Goal: Task Accomplishment & Management: Use online tool/utility

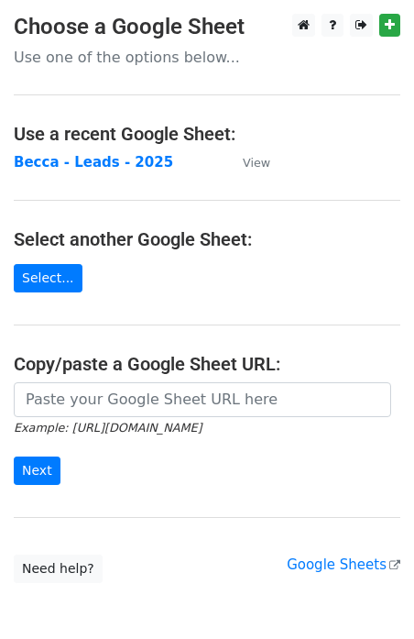
scroll to position [91, 0]
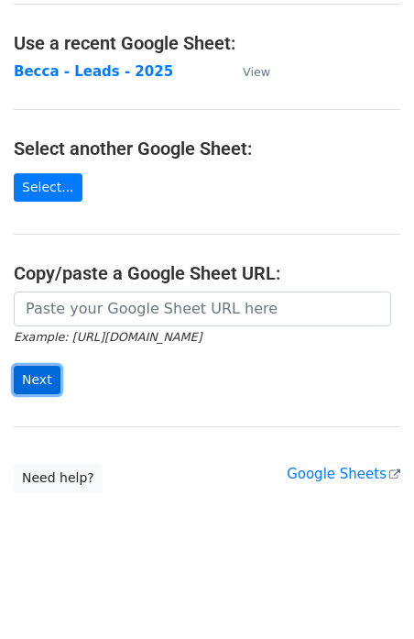
click at [43, 377] on input "Next" at bounding box center [37, 380] width 47 height 28
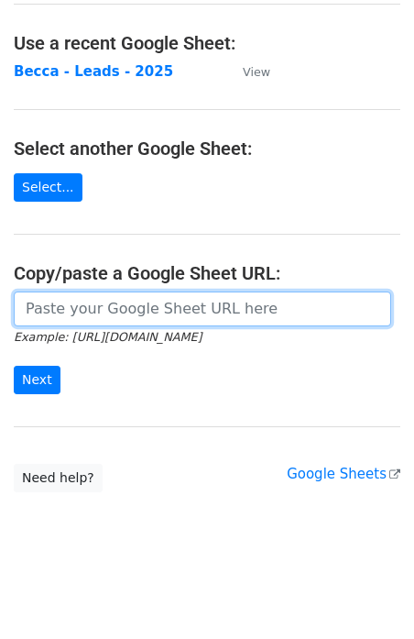
scroll to position [0, 0]
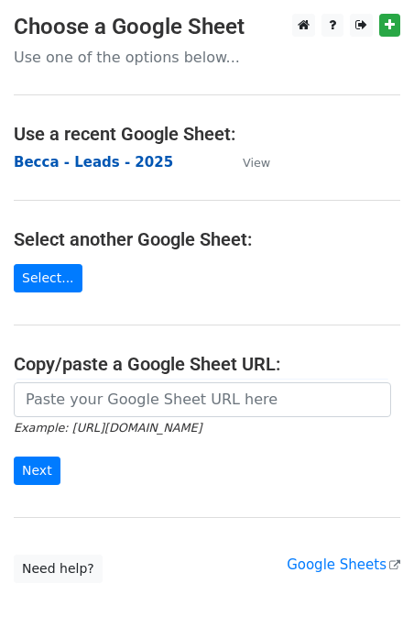
click at [81, 169] on strong "Becca - Leads - 2025" at bounding box center [94, 162] width 160 height 17
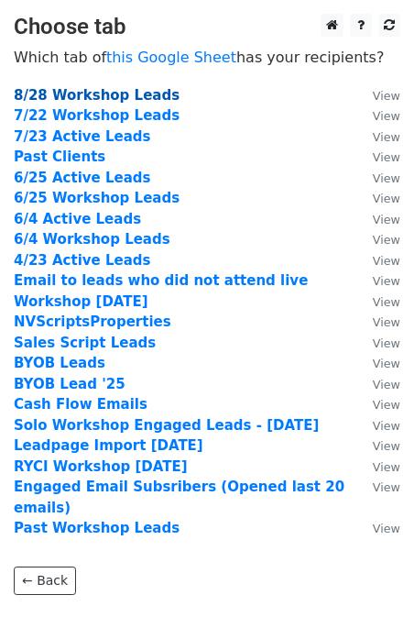
click at [135, 90] on strong "8/28 Workshop Leads" at bounding box center [97, 95] width 166 height 17
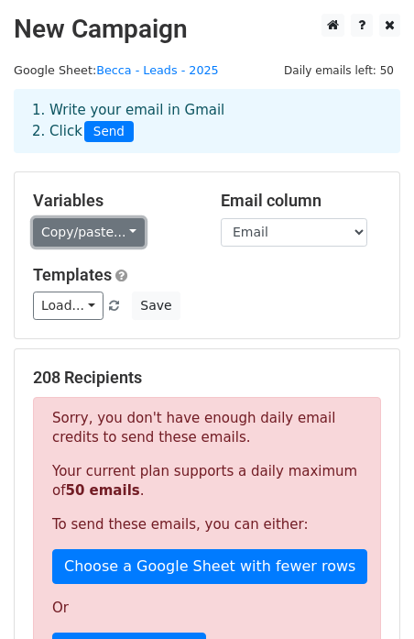
click at [98, 235] on link "Copy/paste..." at bounding box center [89, 232] width 112 height 28
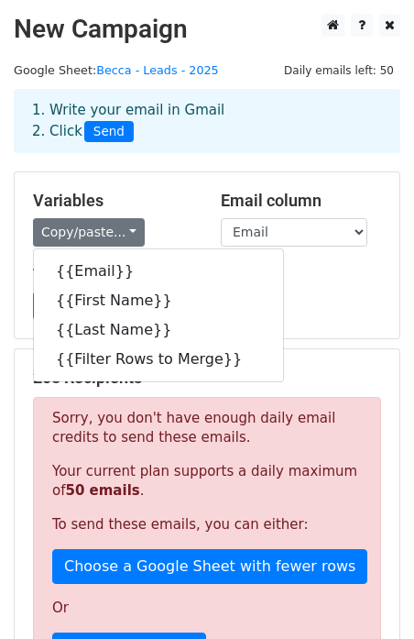
click at [164, 195] on h5 "Variables" at bounding box center [113, 201] width 160 height 20
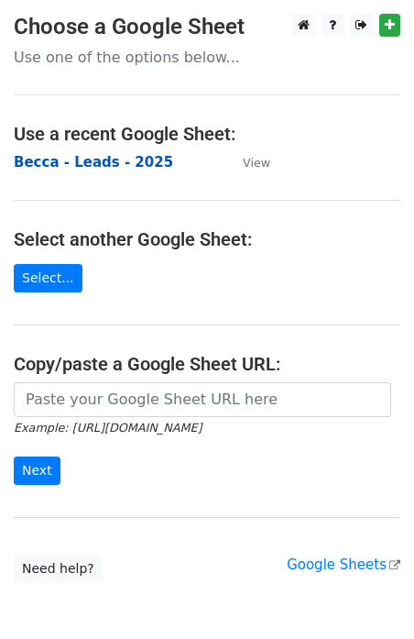
click at [96, 162] on strong "Becca - Leads - 2025" at bounding box center [94, 162] width 160 height 17
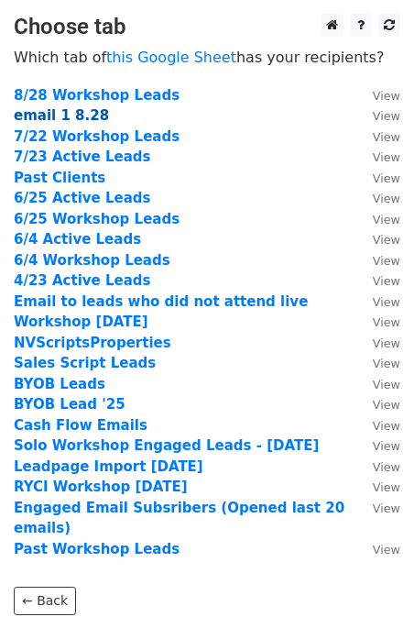
click at [73, 115] on strong "email 1 8.28" at bounding box center [61, 115] width 95 height 17
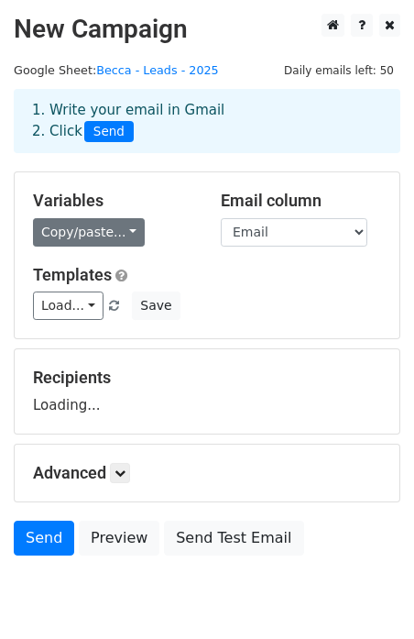
click at [96, 239] on link "Copy/paste..." at bounding box center [89, 232] width 112 height 28
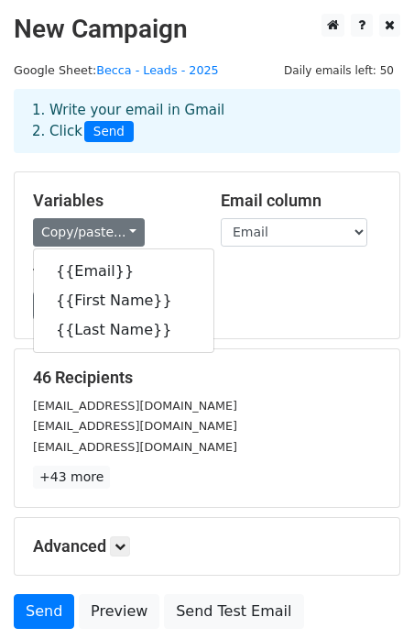
click at [130, 196] on h5 "Variables" at bounding box center [113, 201] width 160 height 20
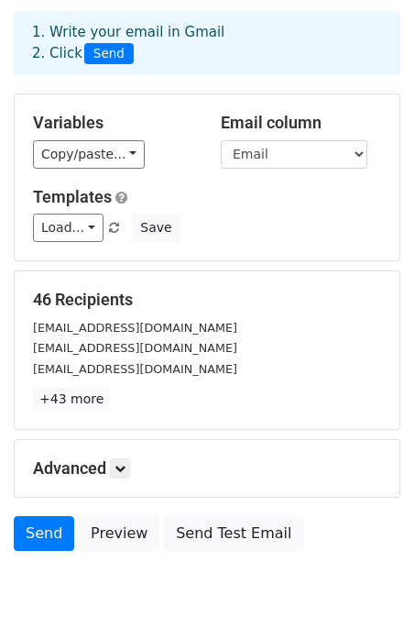
scroll to position [83, 0]
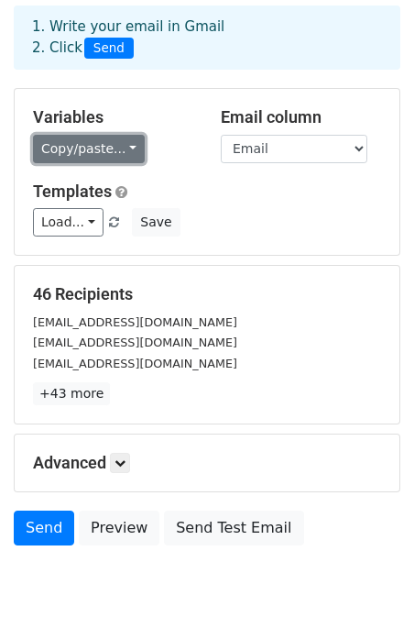
click at [117, 155] on link "Copy/paste..." at bounding box center [89, 149] width 112 height 28
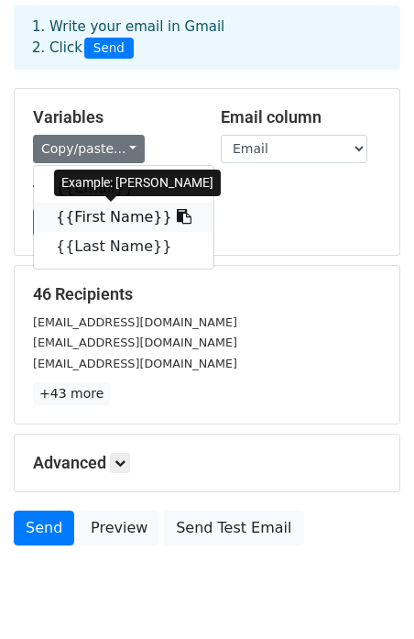
click at [104, 215] on link "{{First Name}}" at bounding box center [124, 217] width 180 height 29
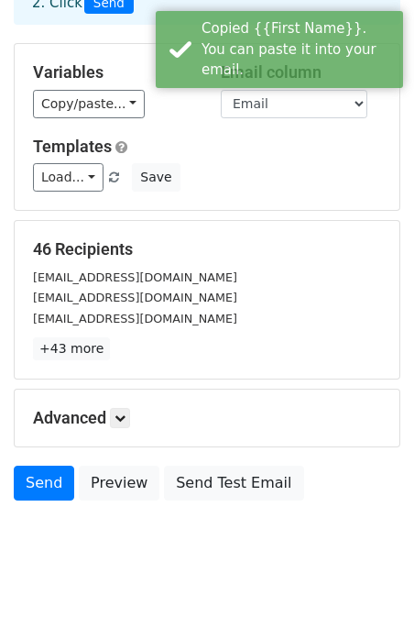
scroll to position [146, 0]
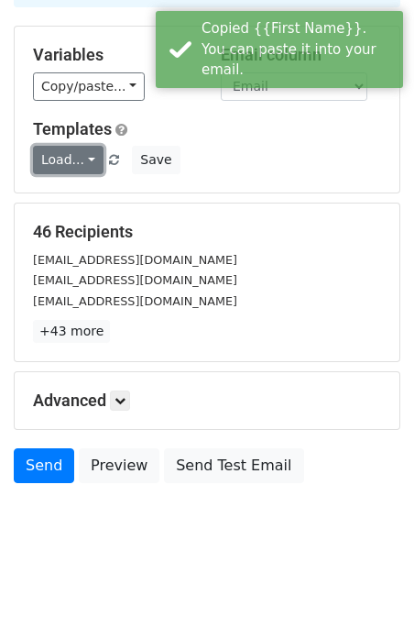
click at [74, 160] on link "Load..." at bounding box center [68, 160] width 71 height 28
click at [220, 138] on h5 "Templates" at bounding box center [207, 129] width 348 height 20
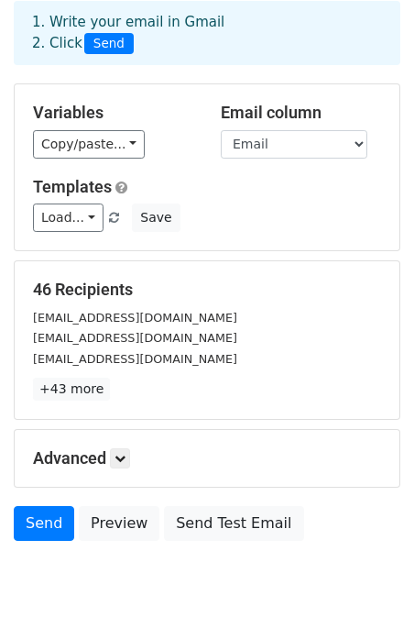
scroll to position [0, 0]
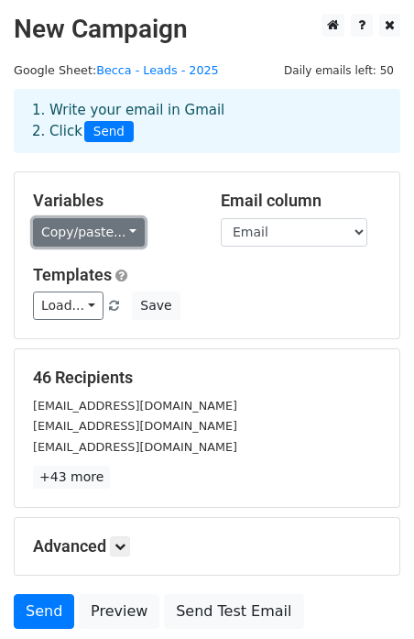
click at [127, 235] on link "Copy/paste..." at bounding box center [89, 232] width 112 height 28
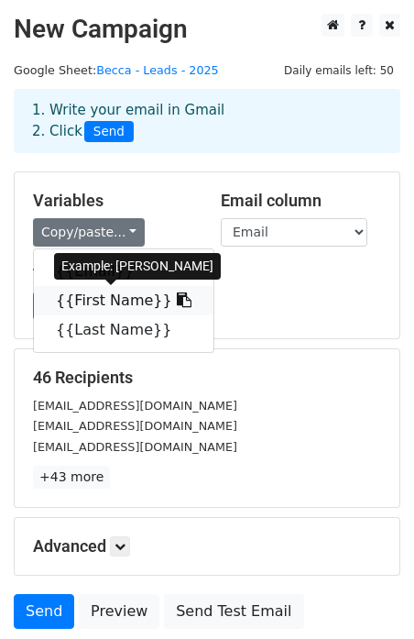
click at [118, 309] on link "{{First Name}}" at bounding box center [124, 300] width 180 height 29
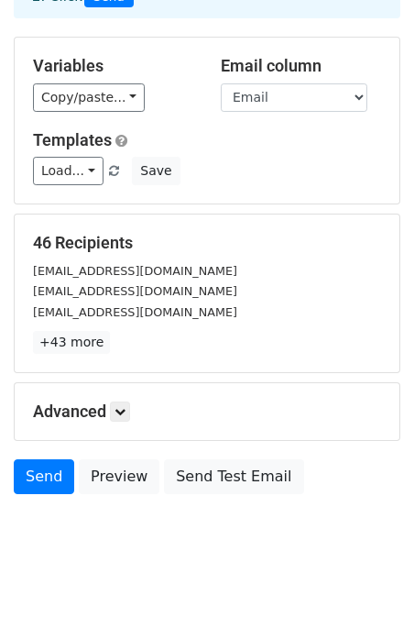
scroll to position [146, 0]
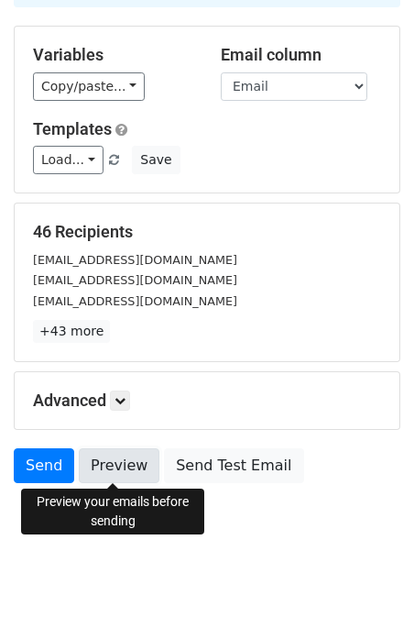
click at [130, 472] on link "Preview" at bounding box center [119, 465] width 81 height 35
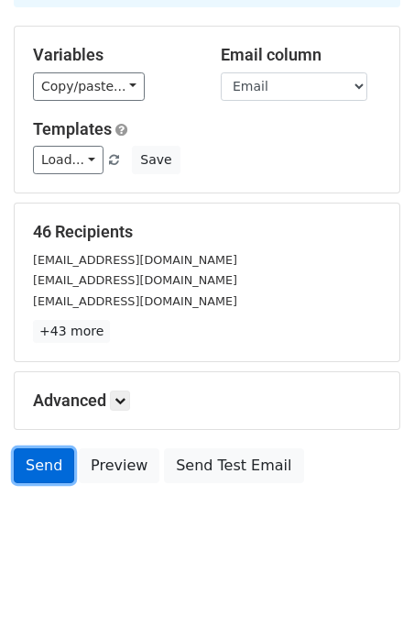
click at [44, 475] on link "Send" at bounding box center [44, 465] width 61 height 35
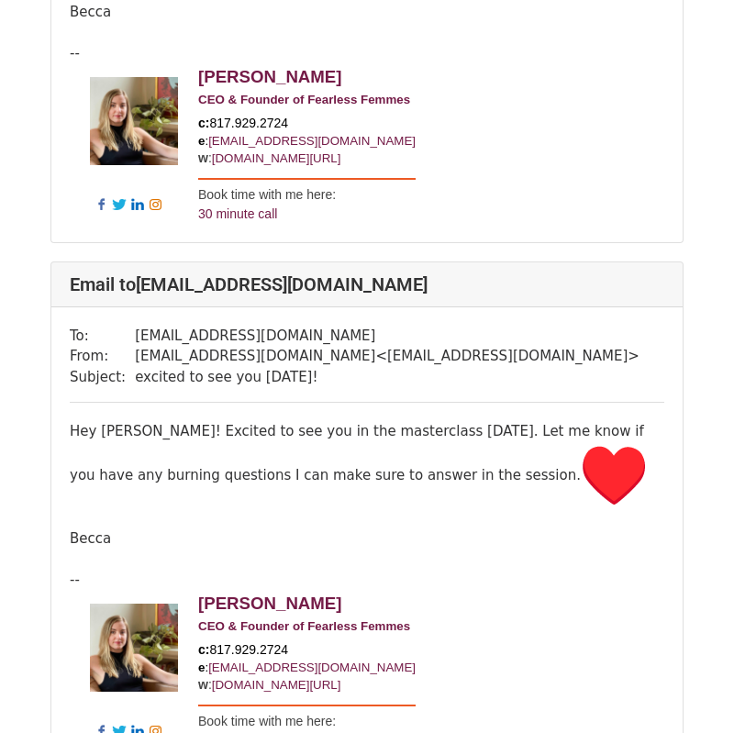
scroll to position [924, 0]
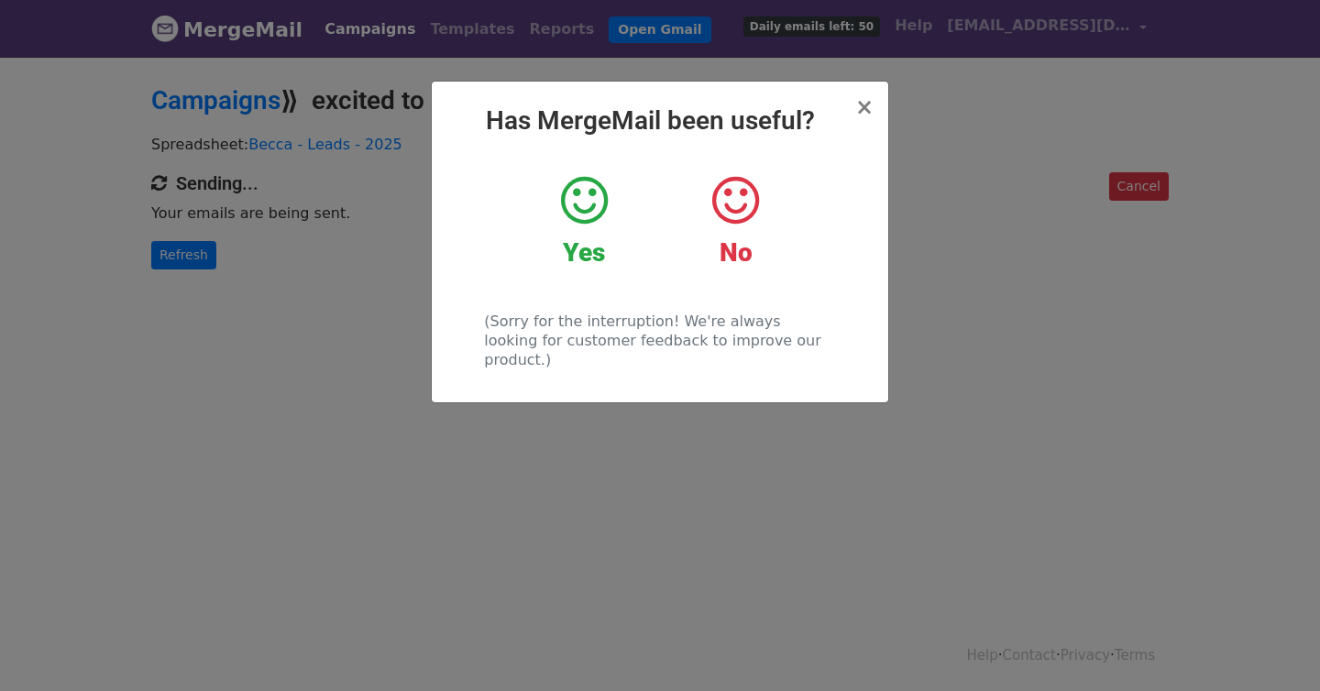
click at [589, 205] on icon at bounding box center [584, 200] width 47 height 55
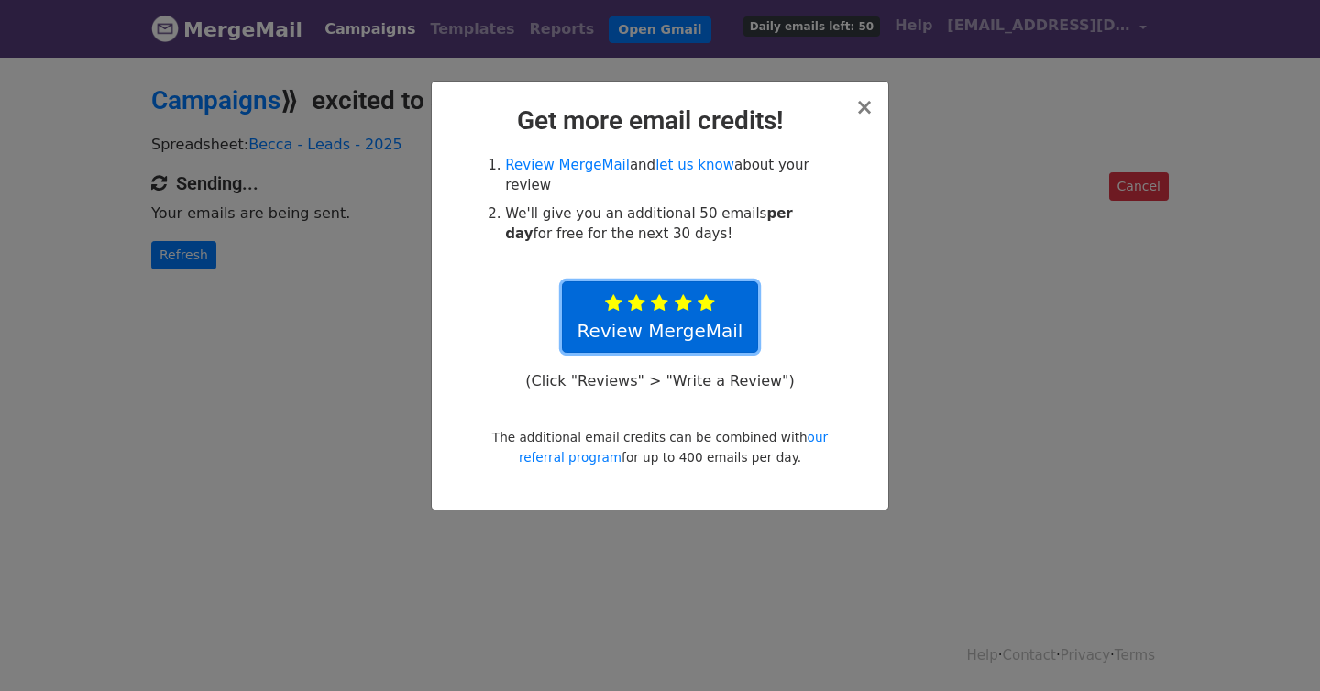
click at [649, 328] on link "Review MergeMail" at bounding box center [660, 317] width 197 height 72
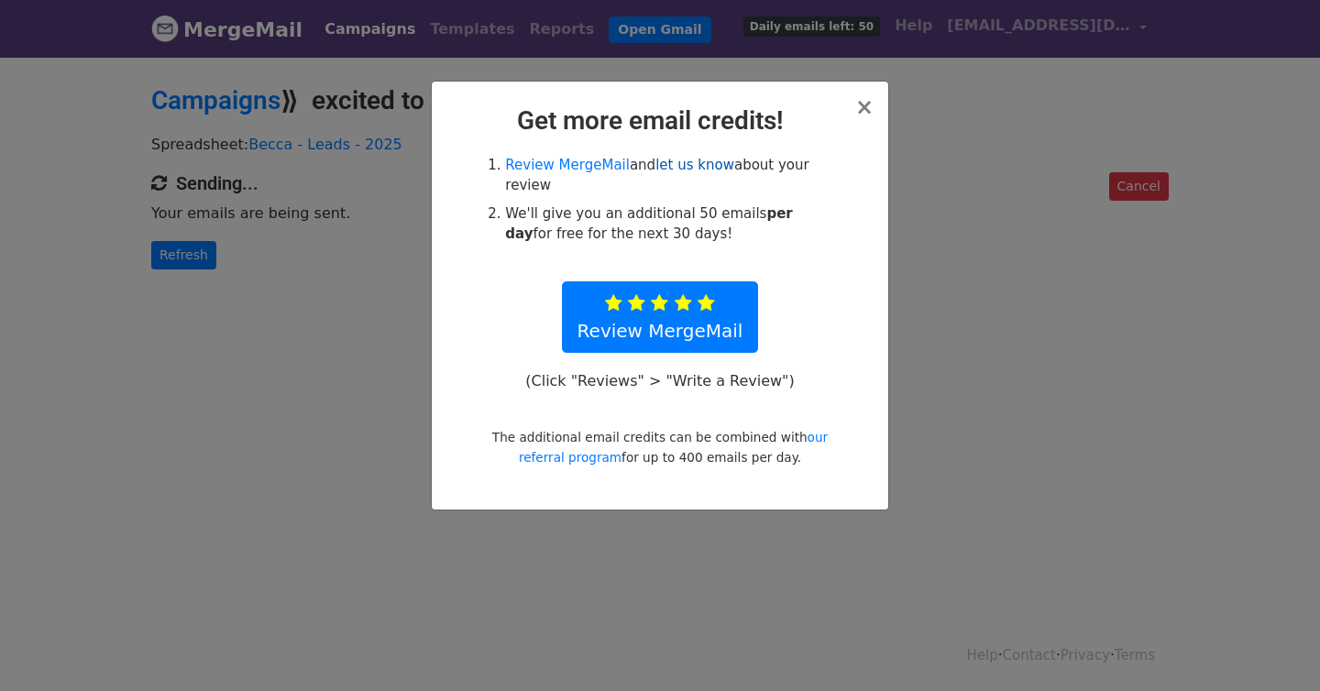
click at [707, 160] on link "let us know" at bounding box center [695, 165] width 79 height 17
click at [865, 105] on span "×" at bounding box center [864, 107] width 18 height 26
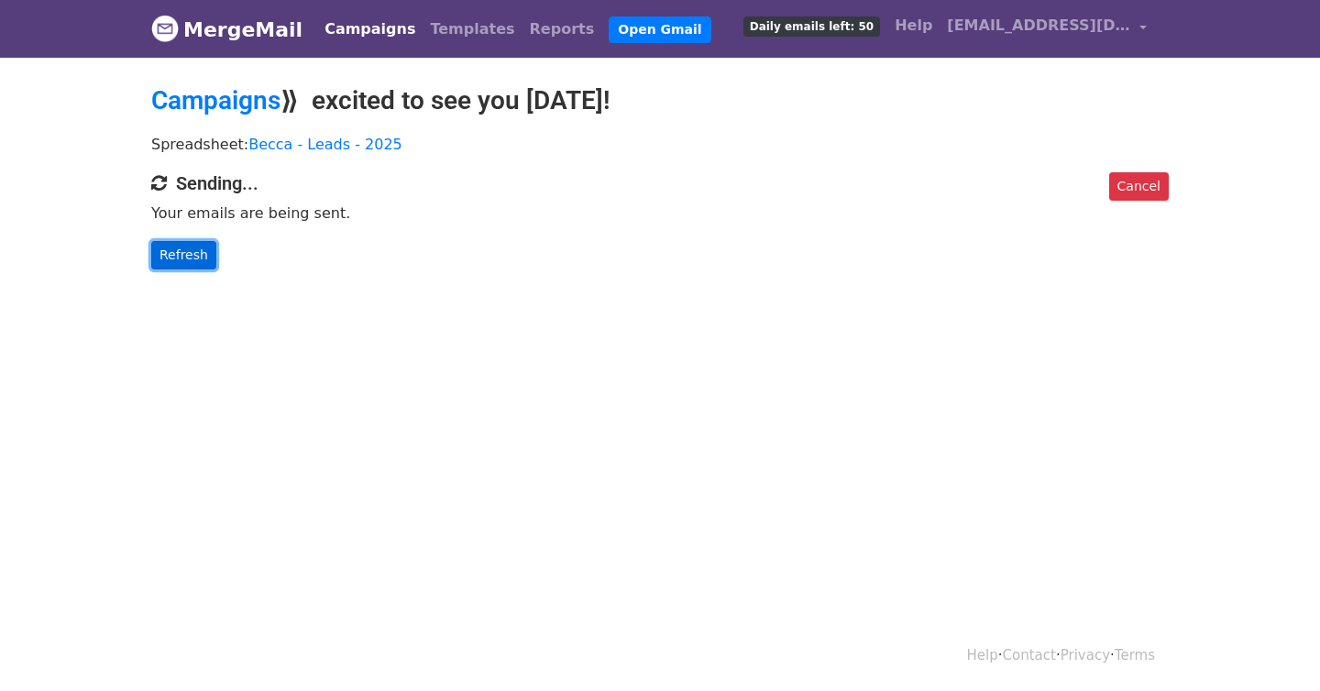
click at [182, 262] on link "Refresh" at bounding box center [183, 255] width 65 height 28
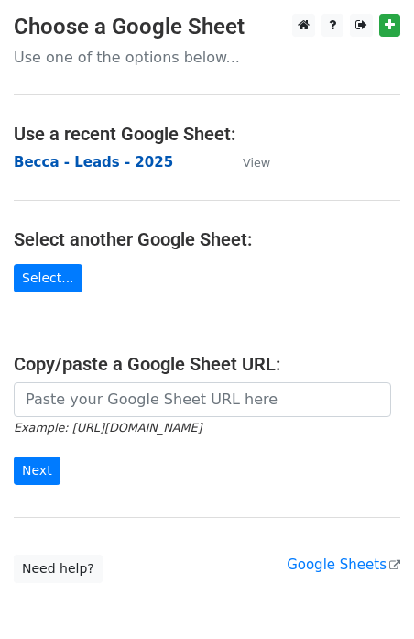
click at [111, 161] on strong "Becca - Leads - 2025" at bounding box center [94, 162] width 160 height 17
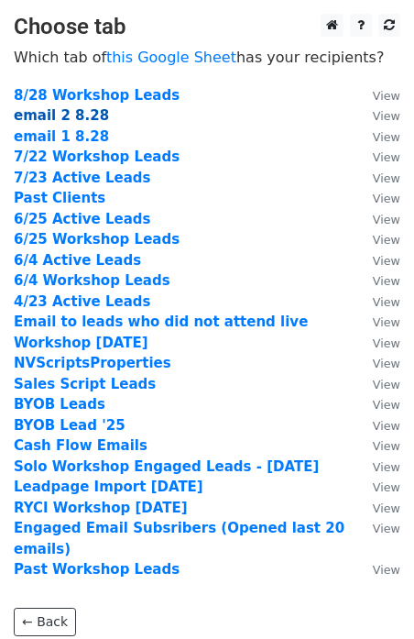
click at [84, 117] on strong "email 2 8.28" at bounding box center [61, 115] width 95 height 17
